Goal: Complete application form

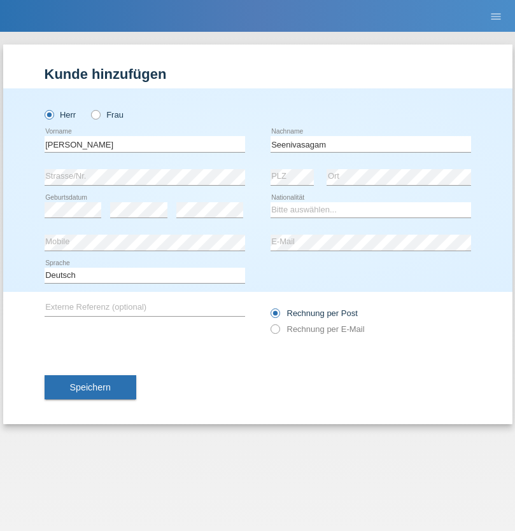
type input "Seenivasagam"
select select "LK"
select select "C"
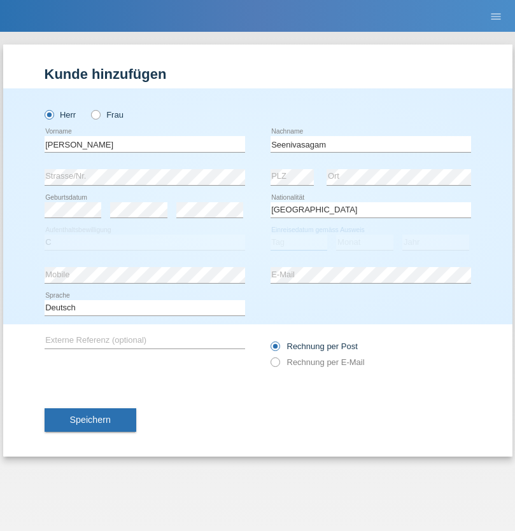
select select "03"
select select "08"
select select "2009"
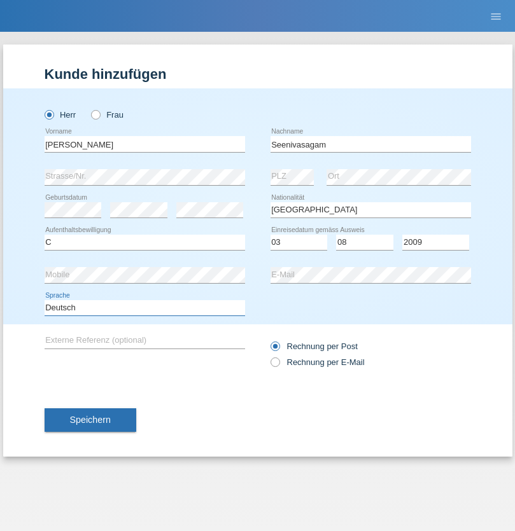
select select "en"
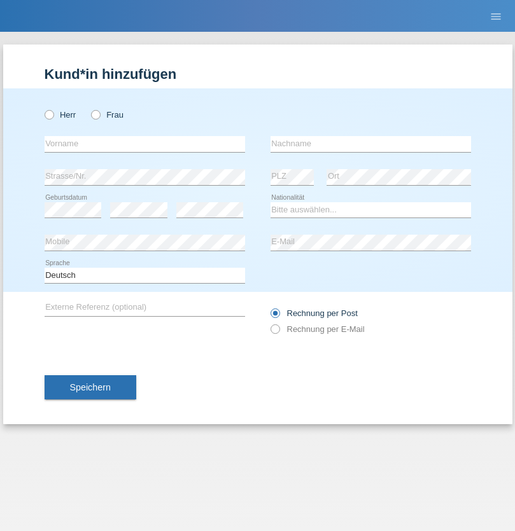
radio input "true"
click at [144, 144] on input "text" at bounding box center [145, 144] width 200 height 16
type input "[PERSON_NAME]"
click at [370, 144] on input "text" at bounding box center [370, 144] width 200 height 16
type input "Katic"
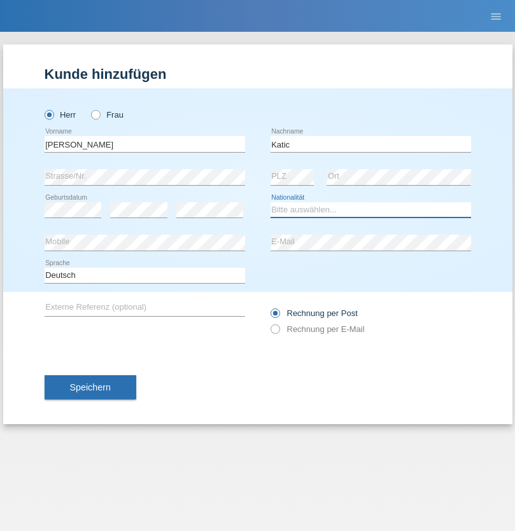
select select "HR"
select select "C"
select select "23"
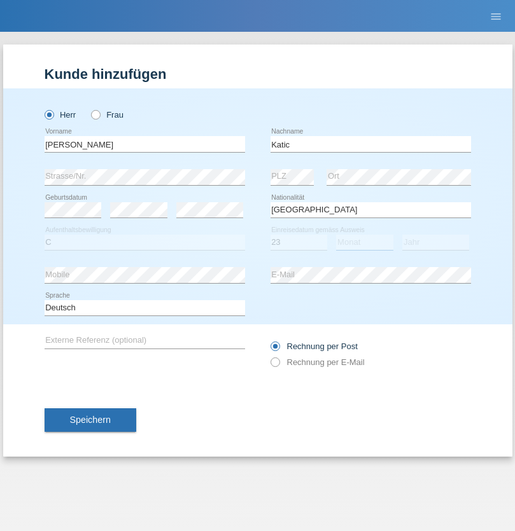
select select "03"
select select "2014"
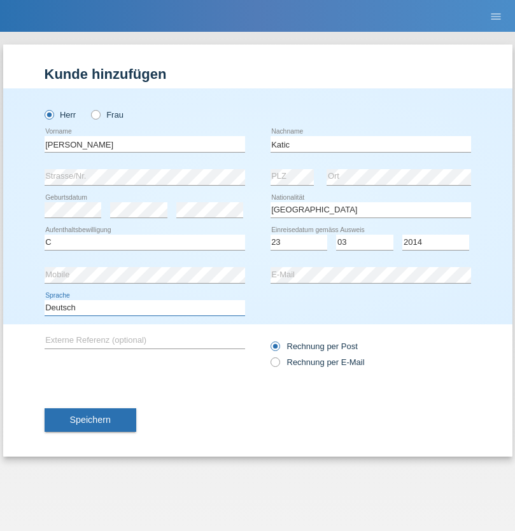
select select "en"
